Goal: Transaction & Acquisition: Purchase product/service

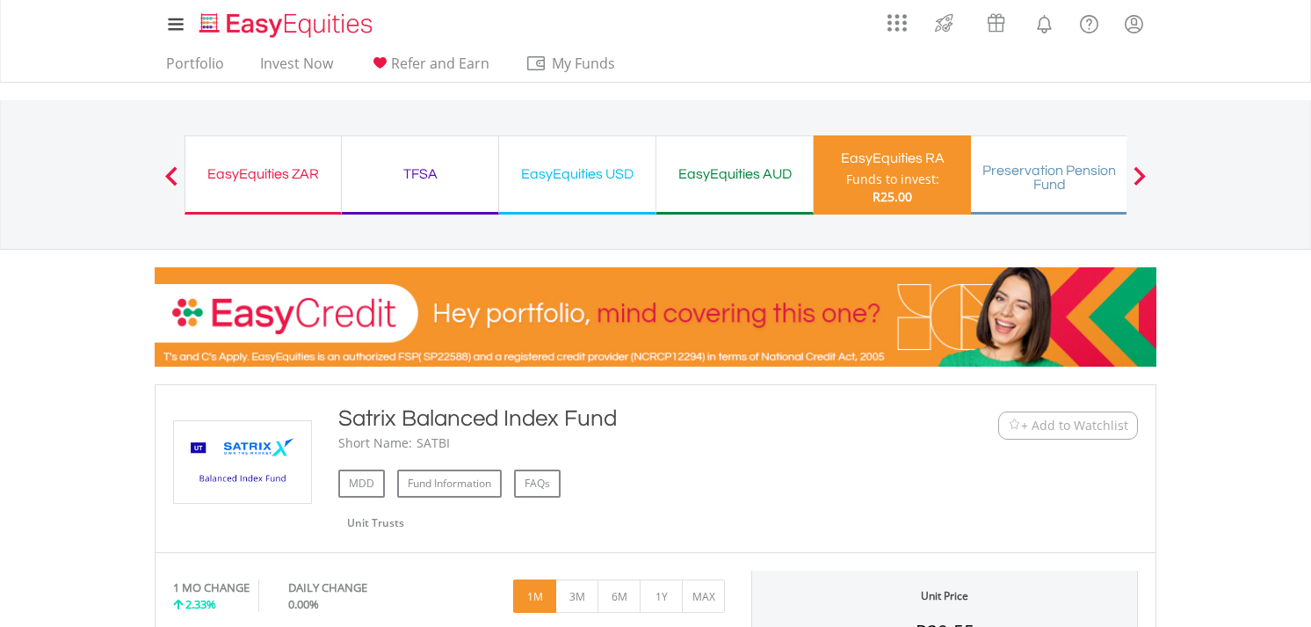
scroll to position [293, 0]
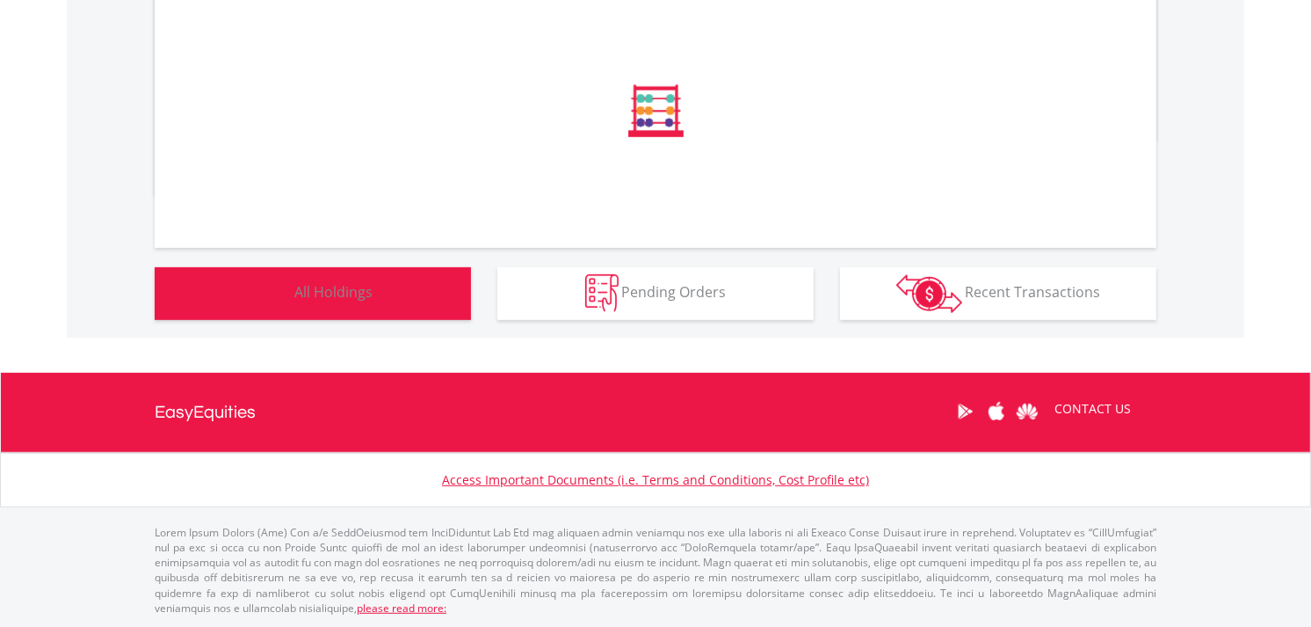
scroll to position [1052, 0]
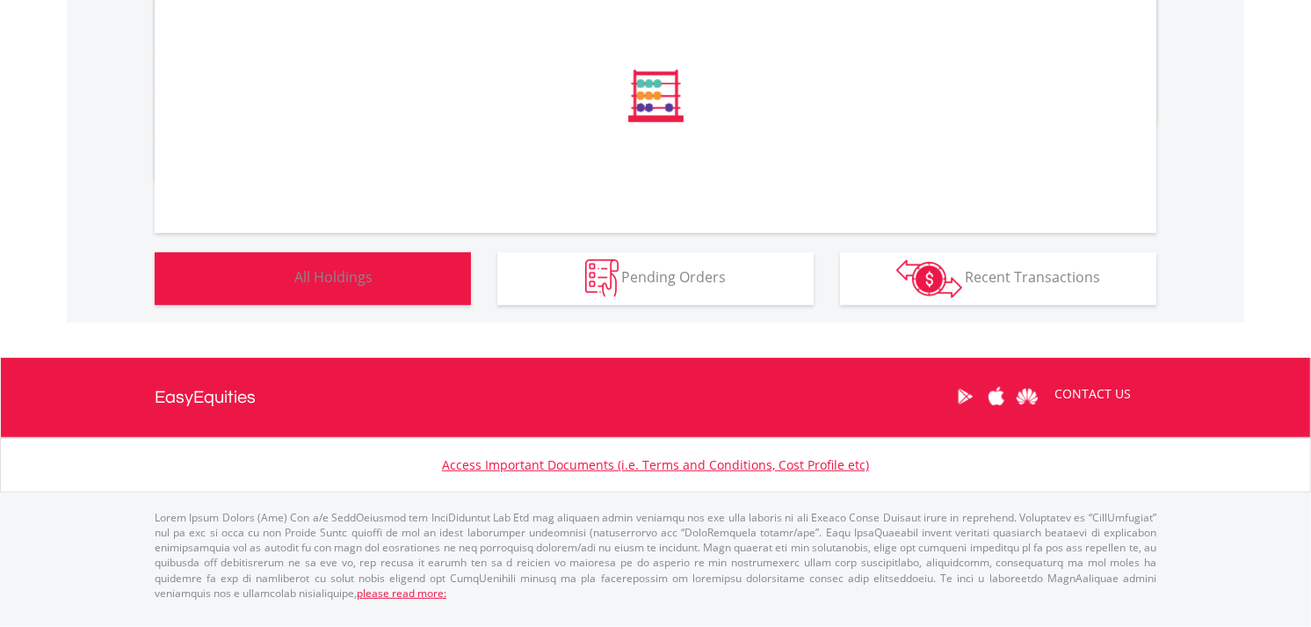
click at [384, 299] on button "Holdings All Holdings" at bounding box center [313, 278] width 316 height 53
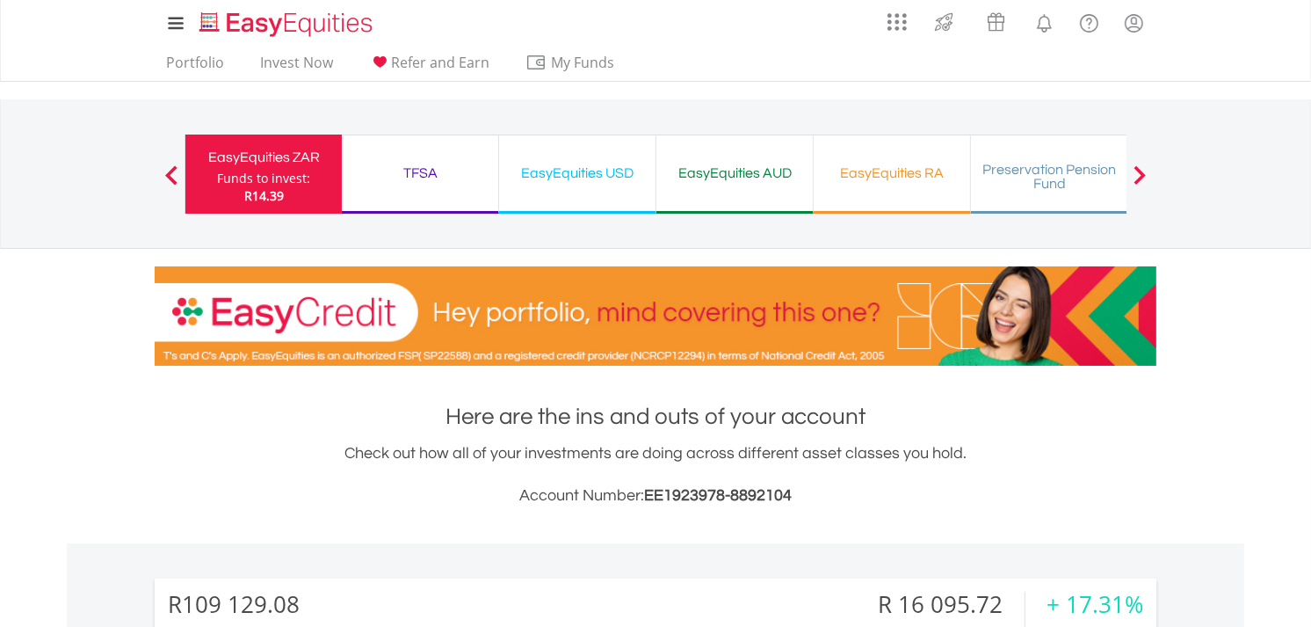
scroll to position [0, 0]
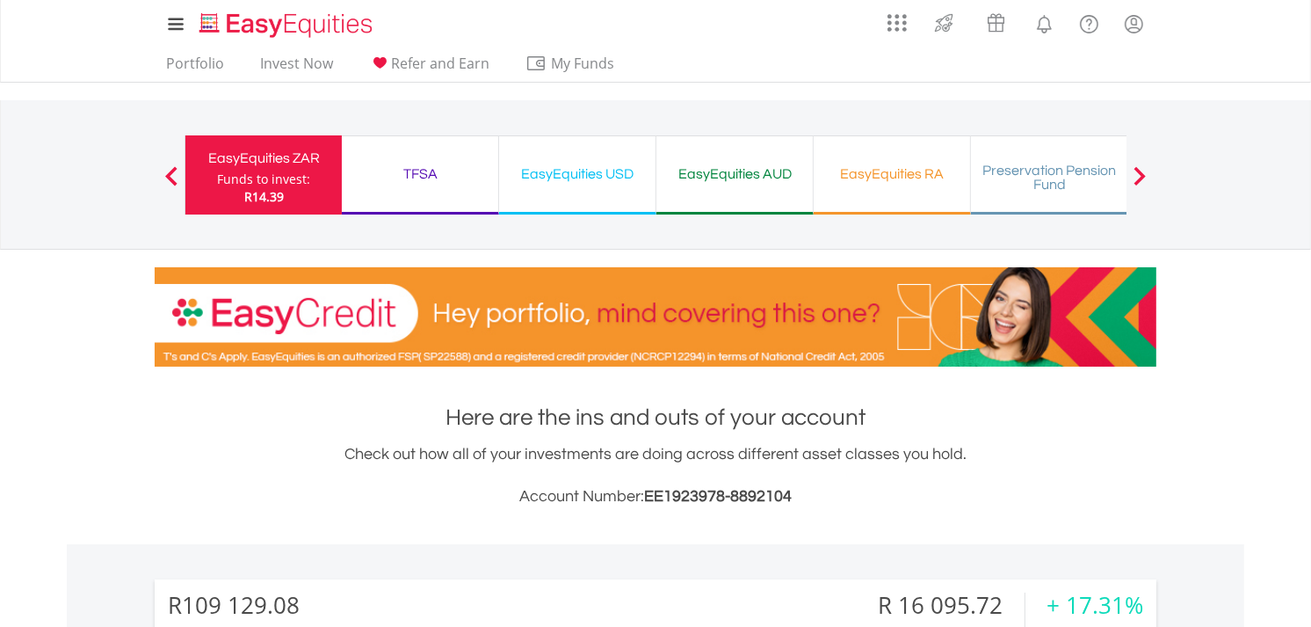
click at [886, 173] on div "EasyEquities RA" at bounding box center [892, 174] width 135 height 25
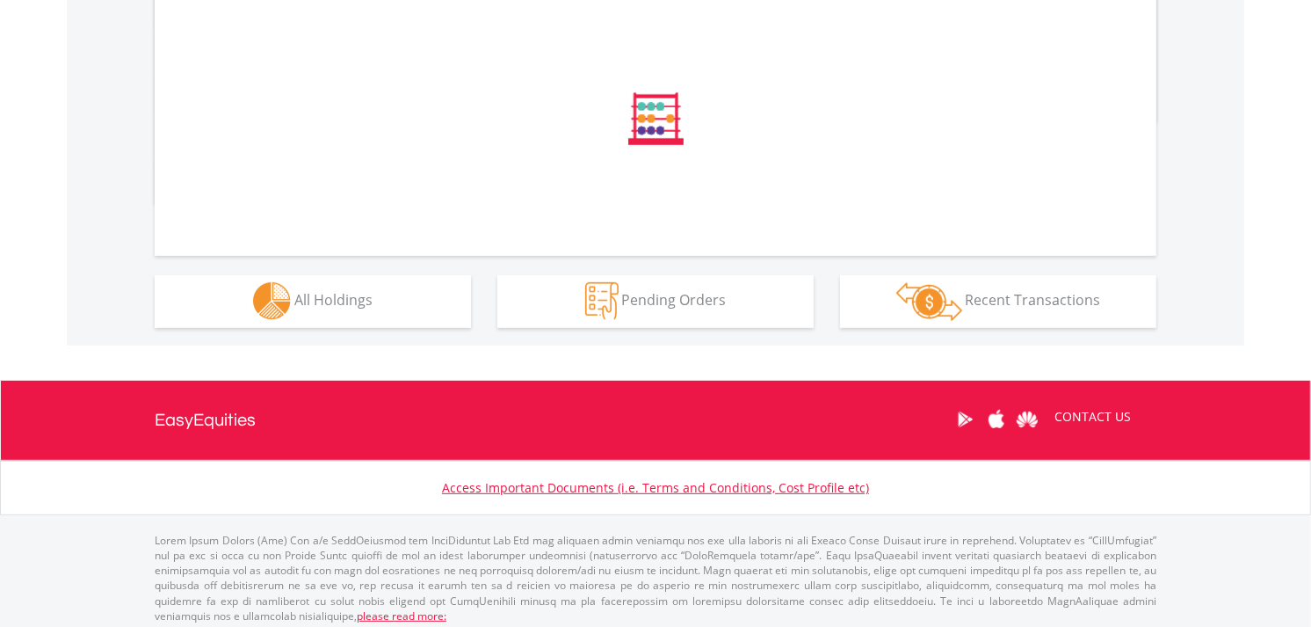
scroll to position [621, 0]
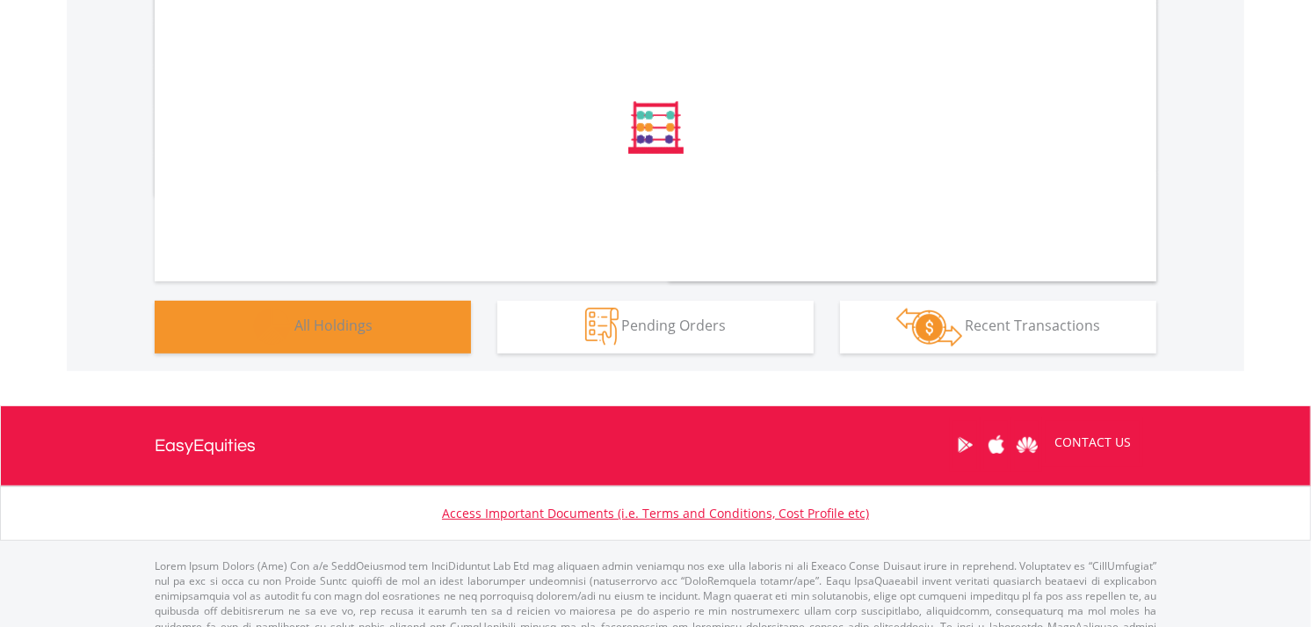
click at [359, 319] on span "All Holdings" at bounding box center [333, 325] width 78 height 19
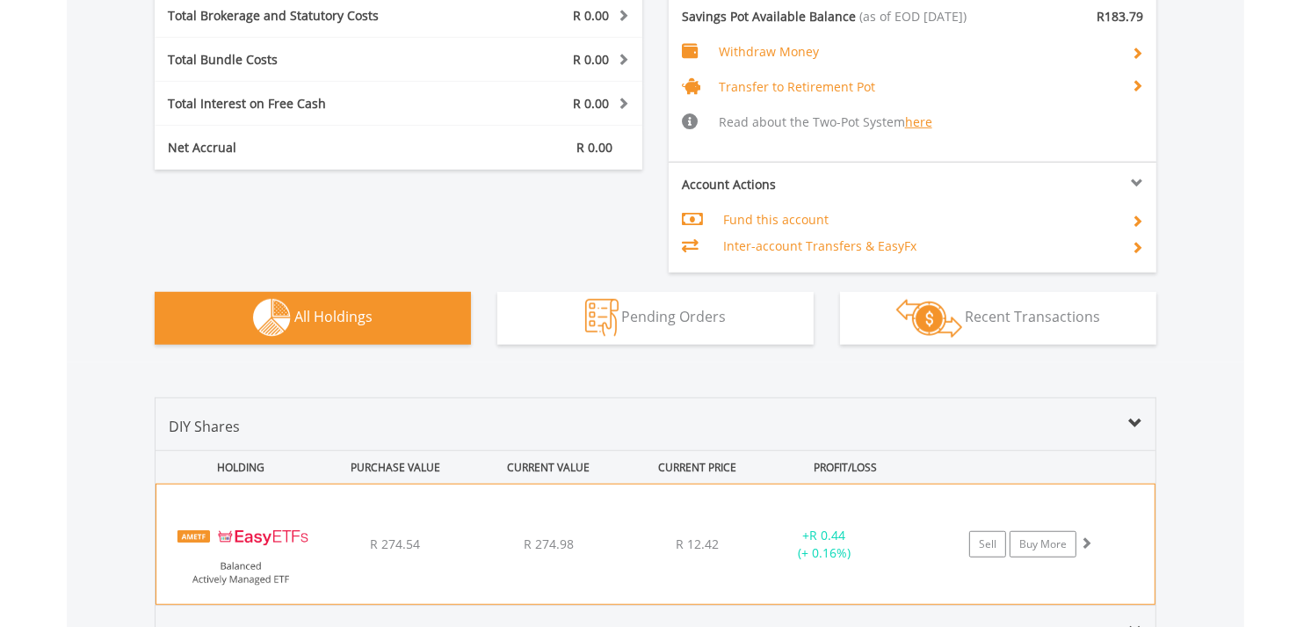
scroll to position [1372, 0]
